Goal: Navigation & Orientation: Find specific page/section

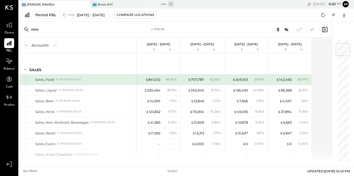
scroll to position [35, 0]
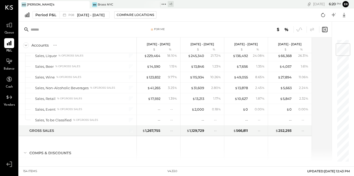
click at [11, 139] on ul "Queue P&L Balance Cash Vendors" at bounding box center [9, 90] width 18 height 140
click at [34, 4] on div "[PERSON_NAME]'s" at bounding box center [41, 5] width 28 height 4
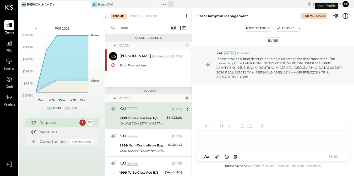
scroll to position [10, 0]
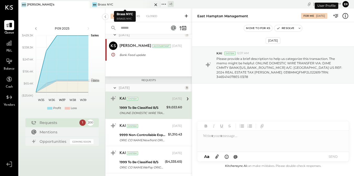
click at [144, 4] on div at bounding box center [151, 4] width 18 height 7
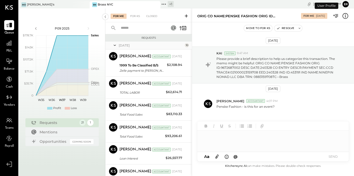
scroll to position [149, 0]
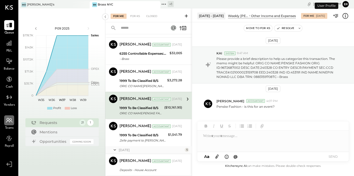
click at [8, 124] on icon at bounding box center [9, 120] width 7 height 7
click at [11, 141] on icon at bounding box center [9, 138] width 7 height 7
click at [8, 137] on icon at bounding box center [9, 138] width 7 height 7
click at [9, 127] on span "Teams" at bounding box center [9, 128] width 9 height 5
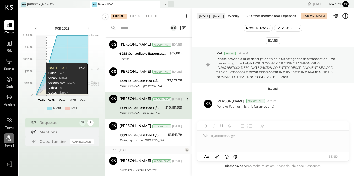
click at [8, 142] on icon at bounding box center [9, 138] width 7 height 7
